Goal: Information Seeking & Learning: Learn about a topic

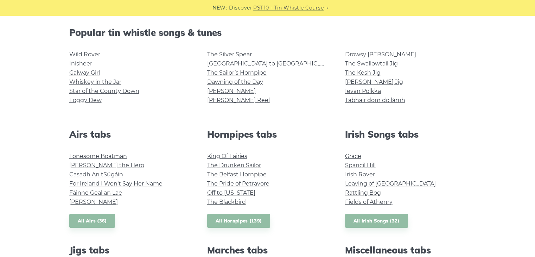
scroll to position [183, 0]
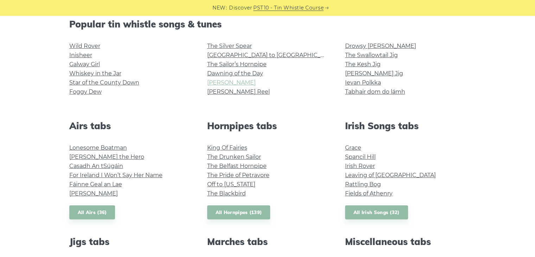
click at [215, 82] on link "[PERSON_NAME]" at bounding box center [231, 82] width 49 height 7
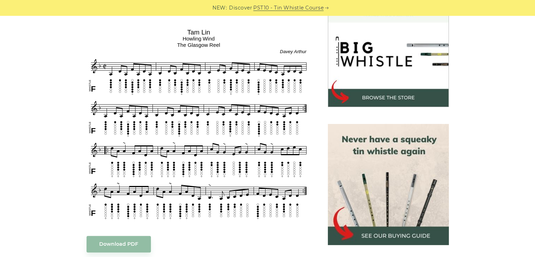
scroll to position [225, 0]
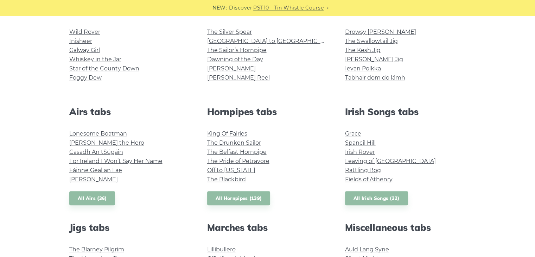
scroll to position [183, 0]
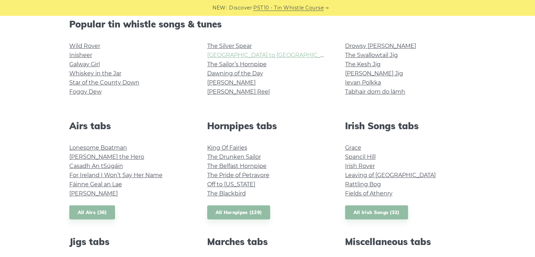
click at [222, 55] on link "[GEOGRAPHIC_DATA] to [GEOGRAPHIC_DATA]" at bounding box center [272, 55] width 130 height 7
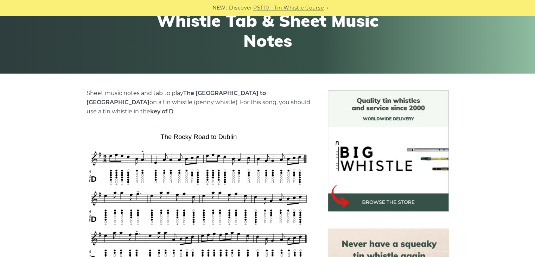
scroll to position [112, 0]
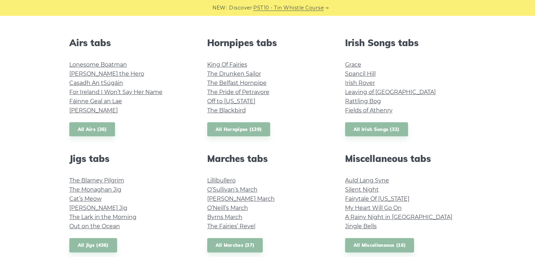
scroll to position [267, 0]
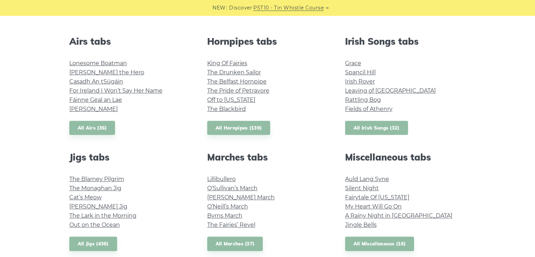
click at [389, 130] on link "All Irish Songs (32)" at bounding box center [376, 128] width 63 height 14
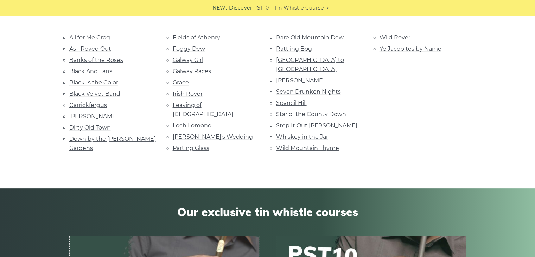
scroll to position [155, 0]
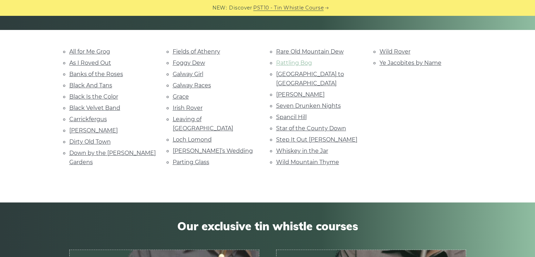
click at [292, 63] on link "Rattling Bog" at bounding box center [294, 62] width 36 height 7
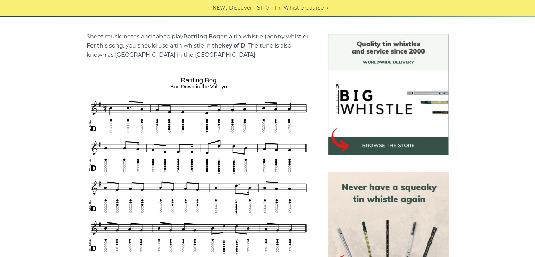
scroll to position [169, 0]
